Goal: Browse casually

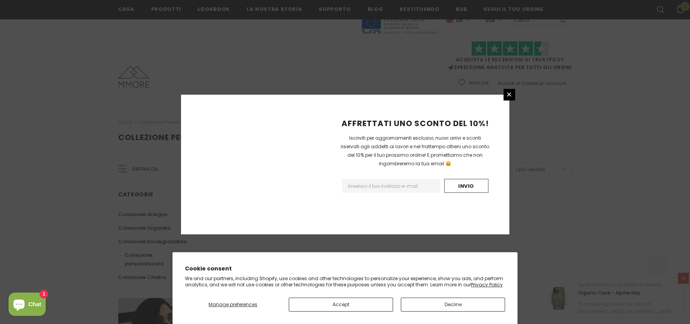
scroll to position [471, 0]
